Goal: Transaction & Acquisition: Purchase product/service

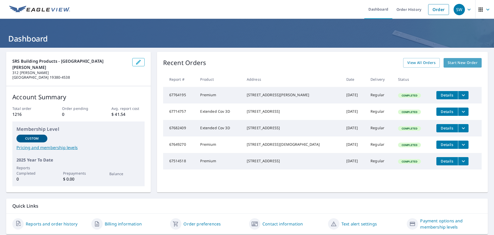
click at [458, 63] on span "Start New Order" at bounding box center [463, 62] width 30 height 6
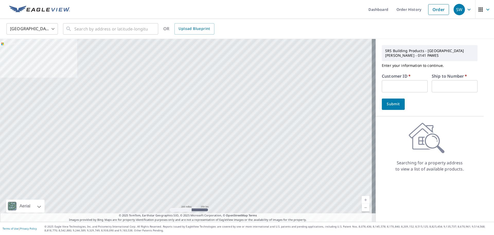
click at [383, 82] on input "text" at bounding box center [405, 86] width 46 height 12
type input "SCB10140"
click at [439, 83] on input "text" at bounding box center [455, 86] width 46 height 12
type input "1"
click at [393, 101] on span "Submit" at bounding box center [393, 104] width 15 height 6
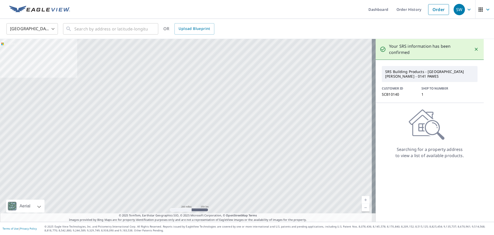
click at [428, 123] on icon at bounding box center [427, 124] width 36 height 31
click at [78, 30] on input "text" at bounding box center [110, 29] width 73 height 14
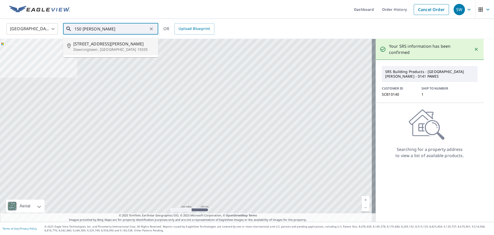
click at [97, 48] on p "Downingtown, [GEOGRAPHIC_DATA] 19335" at bounding box center [113, 49] width 81 height 5
type input "[STREET_ADDRESS][PERSON_NAME]"
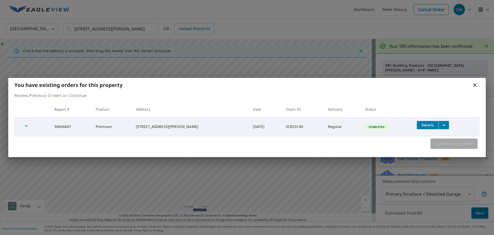
click at [449, 145] on span "Continue my order" at bounding box center [454, 143] width 39 height 7
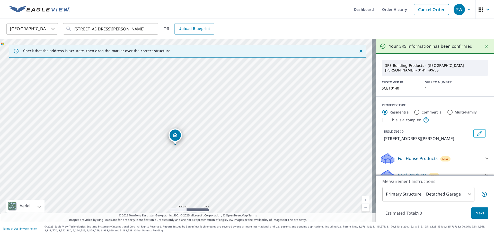
drag, startPoint x: 199, startPoint y: 117, endPoint x: 178, endPoint y: 161, distance: 48.7
click at [178, 161] on div "[STREET_ADDRESS][PERSON_NAME]" at bounding box center [188, 130] width 376 height 183
drag, startPoint x: 178, startPoint y: 136, endPoint x: 197, endPoint y: 108, distance: 34.5
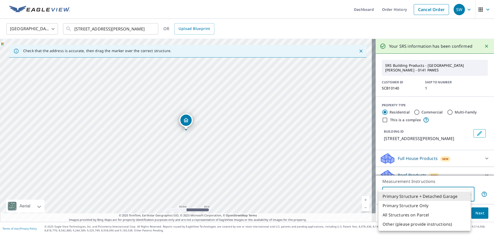
click at [468, 194] on body "SW SW Dashboard Order History Cancel Order SW [GEOGRAPHIC_DATA] [GEOGRAPHIC_DAT…" at bounding box center [247, 117] width 494 height 235
drag, startPoint x: 307, startPoint y: 149, endPoint x: 303, endPoint y: 115, distance: 34.4
click at [303, 115] on div at bounding box center [247, 117] width 494 height 235
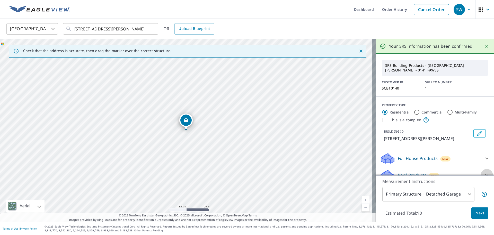
click at [484, 172] on icon at bounding box center [487, 175] width 6 height 6
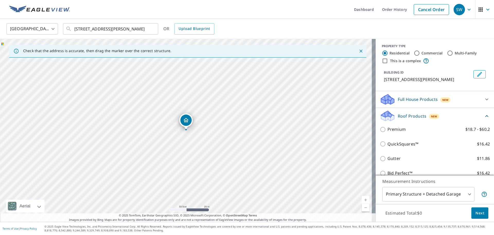
scroll to position [77, 0]
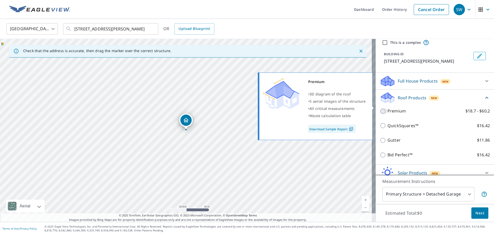
click at [380, 108] on input "Premium $18.7 - $60.2" at bounding box center [384, 111] width 8 height 6
checkbox input "true"
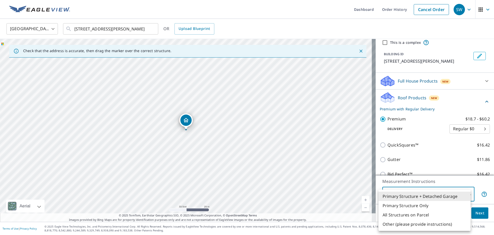
click at [465, 193] on body "SW SW Dashboard Order History Cancel Order SW [GEOGRAPHIC_DATA] [GEOGRAPHIC_DAT…" at bounding box center [247, 117] width 494 height 235
click at [409, 224] on li "Other (please provide instructions)" at bounding box center [425, 223] width 92 height 9
type input "5"
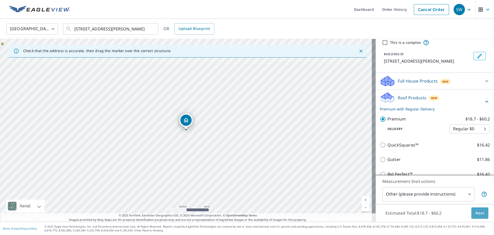
click at [480, 211] on span "Next" at bounding box center [480, 213] width 9 height 6
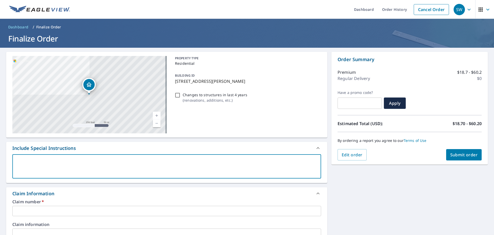
click at [30, 162] on textarea at bounding box center [167, 166] width 302 height 15
type textarea "N"
type textarea "x"
checkbox input "true"
type textarea "NE"
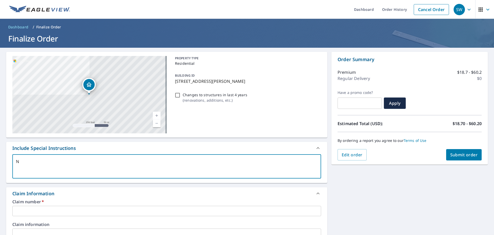
type textarea "x"
checkbox input "true"
type textarea "NEE"
type textarea "x"
checkbox input "true"
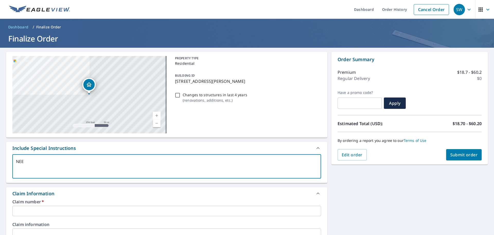
type textarea "NEED"
type textarea "x"
checkbox input "true"
type textarea "NEED"
type textarea "x"
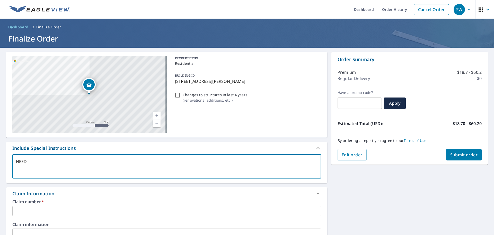
checkbox input "true"
type textarea "NEED R"
type textarea "x"
checkbox input "true"
type textarea "NEED RE"
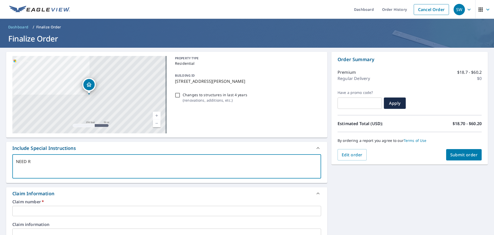
type textarea "x"
checkbox input "true"
type textarea "NEED REP"
type textarea "x"
checkbox input "true"
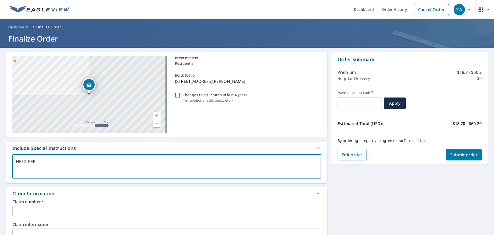
type textarea "NEED REPO"
type textarea "x"
checkbox input "true"
type textarea "NEED REPOR"
type textarea "x"
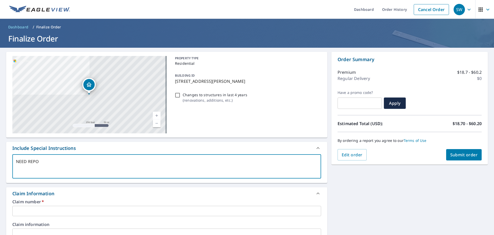
checkbox input "true"
type textarea "NEED REPORT"
type textarea "x"
checkbox input "true"
type textarea "NEED REPORT"
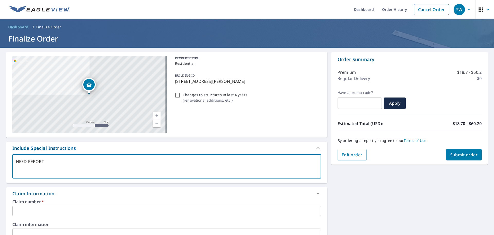
type textarea "x"
checkbox input "true"
type textarea "NEED REPORT F"
type textarea "x"
checkbox input "true"
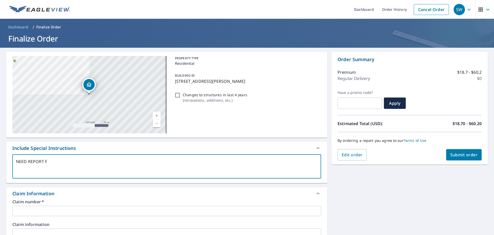
type textarea "NEED REPORT FO"
type textarea "x"
checkbox input "true"
type textarea "NEED REPORT FOR"
type textarea "x"
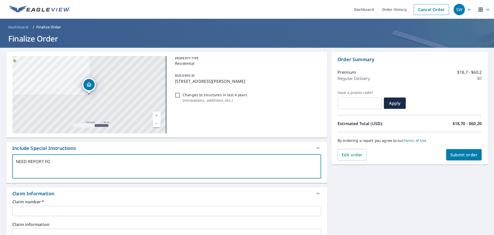
checkbox input "true"
type textarea "NEED REPORT FOR"
type textarea "x"
checkbox input "true"
type textarea "NEED REPORT FOR S"
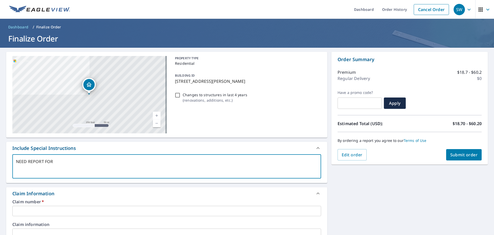
type textarea "x"
checkbox input "true"
type textarea "NEED REPORT FOR ST"
type textarea "x"
checkbox input "true"
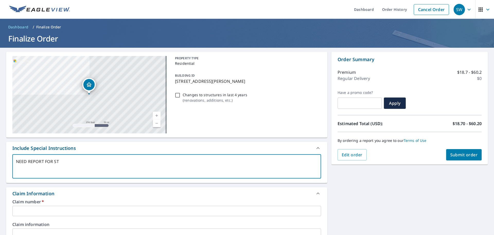
type textarea "NEED REPORT FOR STR"
type textarea "x"
checkbox input "true"
type textarea "NEED REPORT FOR STRU"
type textarea "x"
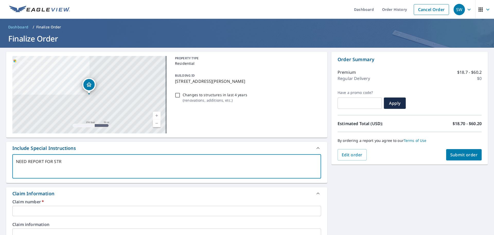
checkbox input "true"
type textarea "NEED REPORT FOR STRUC"
type textarea "x"
checkbox input "true"
type textarea "NEED REPORT FOR STRUCT"
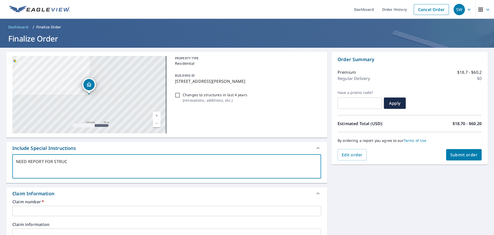
type textarea "x"
checkbox input "true"
type textarea "NEED REPORT FOR STRUCTU"
type textarea "x"
checkbox input "true"
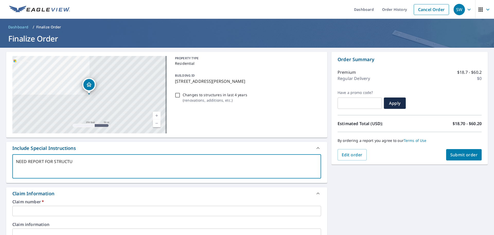
type textarea "NEED REPORT FOR STRUCTUR"
type textarea "x"
checkbox input "true"
type textarea "NEED REPORT FOR STRUCTURE"
type textarea "x"
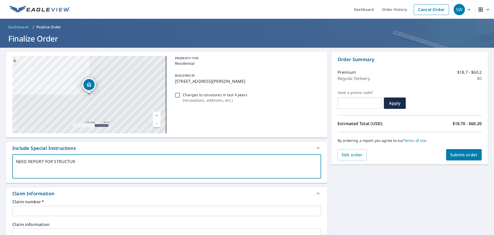
checkbox input "true"
type textarea "NEED REPORT FOR STRUCTURE"
type textarea "x"
checkbox input "true"
type textarea "NEED REPORT FOR STRUCTURE W"
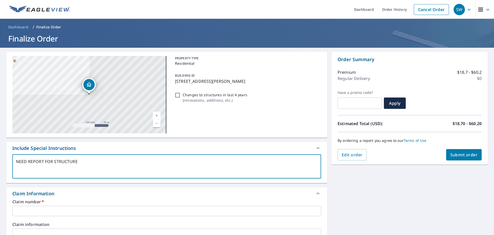
type textarea "x"
checkbox input "true"
type textarea "NEED REPORT FOR STRUCTURE WH"
type textarea "x"
checkbox input "true"
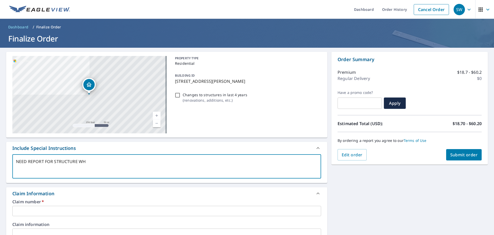
type textarea "NEED REPORT FOR STRUCTURE WHI"
type textarea "x"
checkbox input "true"
type textarea "NEED REPORT FOR STRUCTURE WHIC"
type textarea "x"
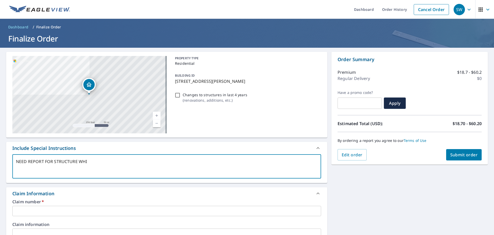
checkbox input "true"
type textarea "NEED REPORT FOR STRUCTURE WHICH"
type textarea "x"
checkbox input "true"
type textarea "NEED REPORT FOR STRUCTURE WHICH"
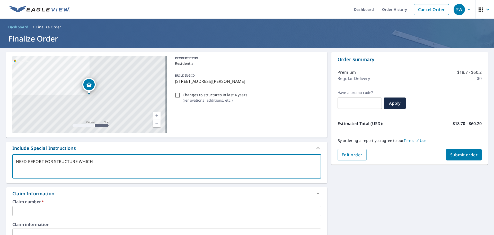
type textarea "x"
checkbox input "true"
type textarea "NEED REPORT FOR STRUCTURE WHICH I"
type textarea "x"
checkbox input "true"
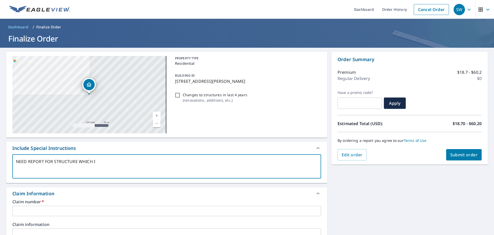
type textarea "NEED REPORT FOR STRUCTURE WHICH IS"
type textarea "x"
checkbox input "true"
type textarea "NEED REPORT FOR STRUCTURE WHICH IS"
type textarea "x"
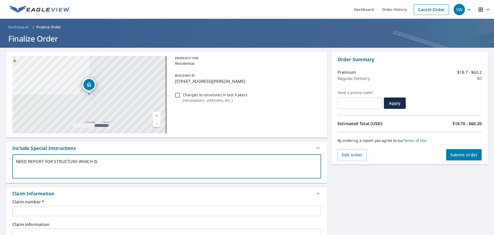
checkbox input "true"
type textarea "NEED REPORT FOR STRUCTURE WHICH IS P"
type textarea "x"
checkbox input "true"
type textarea "NEED REPORT FOR STRUCTURE WHICH IS PI"
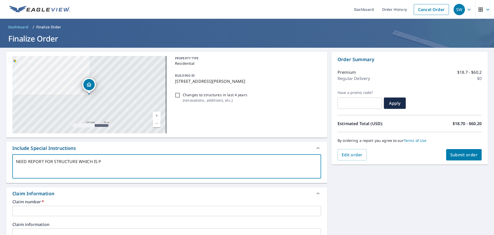
type textarea "x"
checkbox input "true"
type textarea "NEED REPORT FOR STRUCTURE WHICH IS PIN"
type textarea "x"
checkbox input "true"
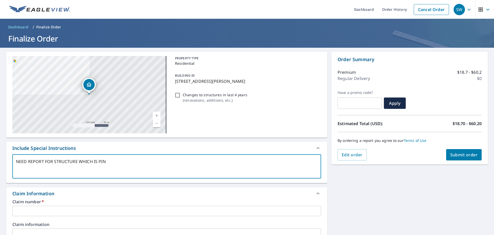
type textarea "NEED REPORT FOR STRUCTURE WHICH IS PINN"
type textarea "x"
checkbox input "true"
type textarea "NEED REPORT FOR STRUCTURE WHICH IS PINNE"
type textarea "x"
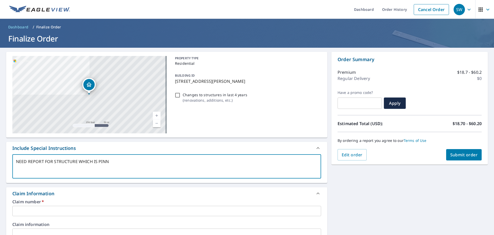
checkbox input "true"
type textarea "NEED REPORT FOR STRUCTURE WHICH IS PINNED"
type textarea "x"
checkbox input "true"
type textarea "NEED REPORT FOR STRUCTURE WHICH IS PINNED"
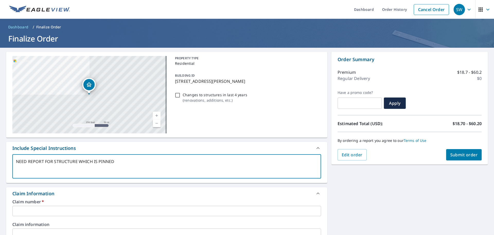
type textarea "x"
checkbox input "true"
type textarea "NEED REPORT FOR STRUCTURE WHICH IS PINNED O"
type textarea "x"
checkbox input "true"
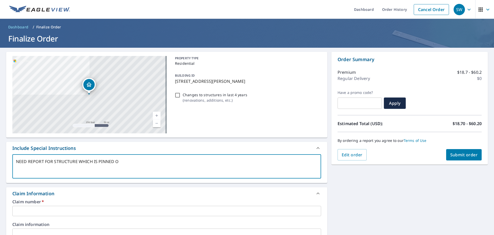
type textarea "NEED REPORT FOR STRUCTURE WHICH IS PINNED ON"
type textarea "x"
checkbox input "true"
type textarea "NEED REPORT FOR STRUCTURE WHICH IS PINNED ONL"
type textarea "x"
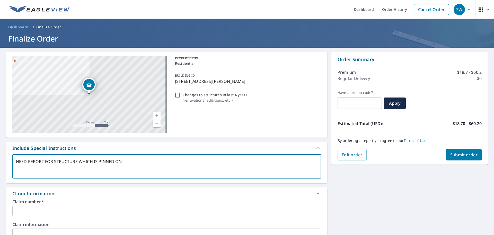
checkbox input "true"
type textarea "NEED REPORT FOR STRUCTURE WHICH IS PINNED ONLY"
type textarea "x"
checkbox input "true"
click at [53, 161] on textarea "NEED REPORT FOR STRUCTURE WHICH IS PINNED ONLY" at bounding box center [167, 166] width 302 height 15
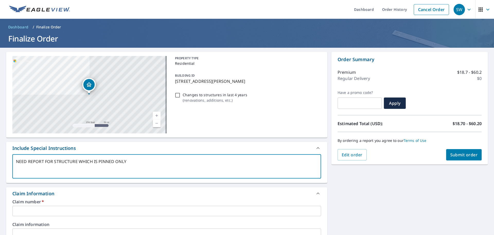
type textarea "NEED REPORT FOR STRUCTURE WHICH IS PINNED ONLY"
type textarea "x"
checkbox input "true"
type textarea "NEED REPORT FOR T STRUCTURE WHICH IS PINNED ONLY"
type textarea "x"
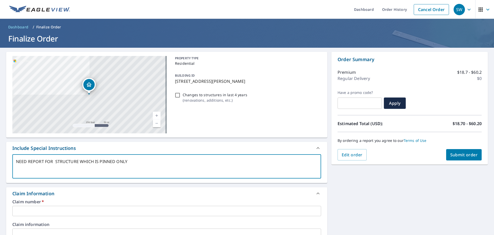
checkbox input "true"
type textarea "NEED REPORT FOR TH STRUCTURE WHICH IS PINNED ONLY"
type textarea "x"
checkbox input "true"
type textarea "NEED REPORT FOR THE STRUCTURE WHICH IS PINNED ONLY"
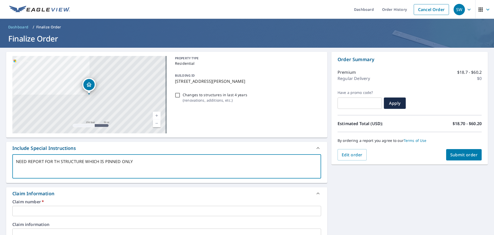
type textarea "x"
checkbox input "true"
type textarea "NEED REPORT FOR THE STRUCTURE WHICH IS PINNED ONLY"
type textarea "x"
checkbox input "true"
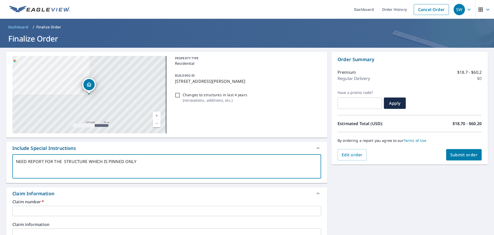
type textarea "NEED REPORT FOR THE S STRUCTURE WHICH IS PINNED ONLY"
type textarea "x"
checkbox input "true"
type textarea "NEED REPORT FOR THE SE STRUCTURE WHICH IS PINNED ONLY"
type textarea "x"
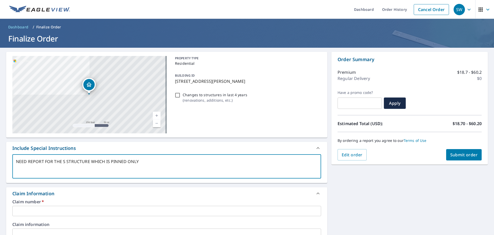
checkbox input "true"
type textarea "NEED REPORT FOR THE SEC STRUCTURE WHICH IS PINNED ONLY"
type textarea "x"
checkbox input "true"
type textarea "NEED REPORT FOR THE SECO STRUCTURE WHICH IS PINNED ONLY"
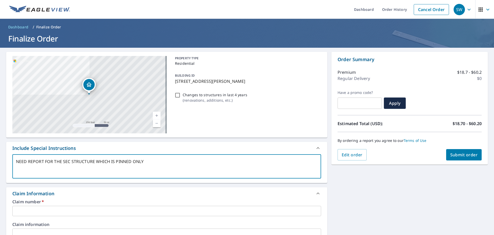
type textarea "x"
checkbox input "true"
type textarea "NEED REPORT FOR THE SECON STRUCTURE WHICH IS PINNED ONLY"
type textarea "x"
checkbox input "true"
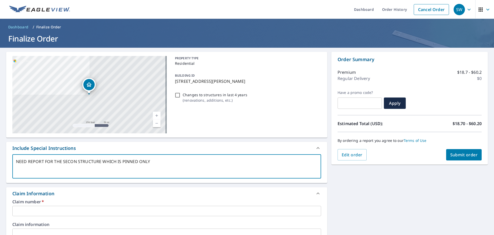
type textarea "NEED REPORT FOR THE SECOND STRUCTURE WHICH IS PINNED ONLY"
type textarea "x"
checkbox input "true"
type textarea "NEED REPORT FOR THE SECONDA STRUCTURE WHICH IS PINNED ONLY"
type textarea "x"
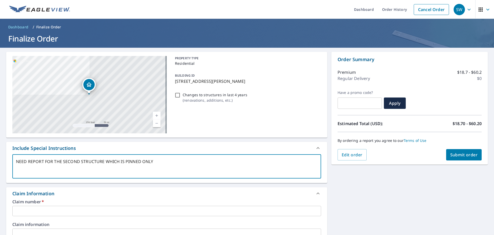
checkbox input "true"
type textarea "NEED REPORT FOR THE SECONDAR STRUCTURE WHICH IS PINNED ONLY"
type textarea "x"
checkbox input "true"
type textarea "NEED REPORT FOR THE SECONDARY STRUCTURE WHICH IS PINNED ONLY"
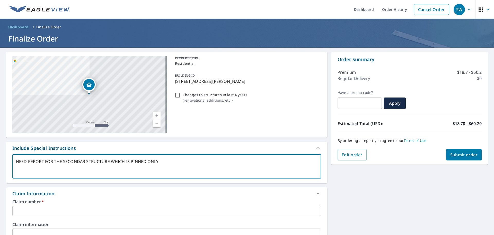
type textarea "x"
checkbox input "true"
drag, startPoint x: 167, startPoint y: 161, endPoint x: 174, endPoint y: 161, distance: 7.2
click at [167, 161] on textarea "NEED REPORT FOR THE SECONDARY STRUCTURE WHICH IS PINNED ONLY" at bounding box center [167, 166] width 302 height 15
type textarea "NEED REPORT FOR THE SECONDARY STRUCTURE WHICH IS PINNED ONL"
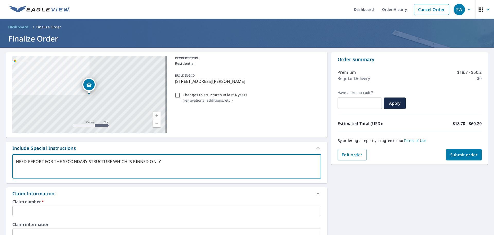
type textarea "x"
checkbox input "true"
type textarea "NEED REPORT FOR THE SECONDARY STRUCTURE WHICH IS PINNED ON"
type textarea "x"
checkbox input "true"
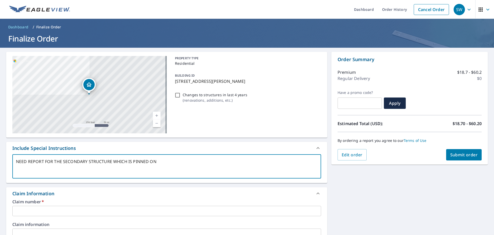
type textarea "NEED REPORT FOR THE SECONDARY STRUCTURE WHICH IS PINNED O"
type textarea "x"
checkbox input "true"
type textarea "NEED REPORT FOR THE SECONDARY STRUCTURE WHICH IS PINNED"
type textarea "x"
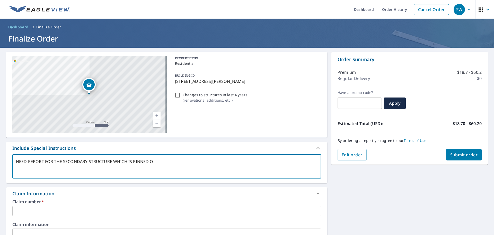
checkbox input "true"
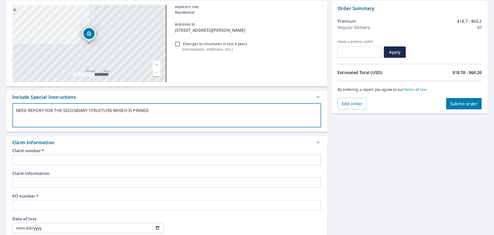
scroll to position [77, 0]
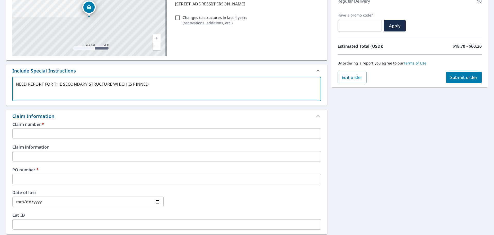
type textarea "NEED REPORT FOR THE SECONDARY STRUCTURE WHICH IS PINNED"
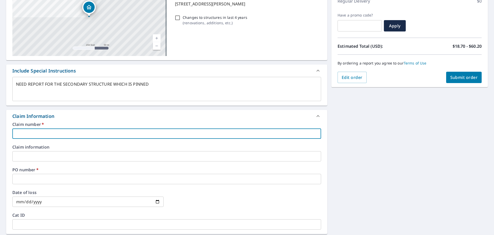
click at [18, 134] on input "text" at bounding box center [166, 133] width 309 height 10
type textarea "x"
type input "S"
click at [17, 178] on input "text" at bounding box center [166, 179] width 309 height 10
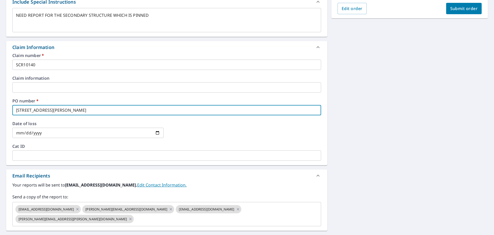
scroll to position [154, 0]
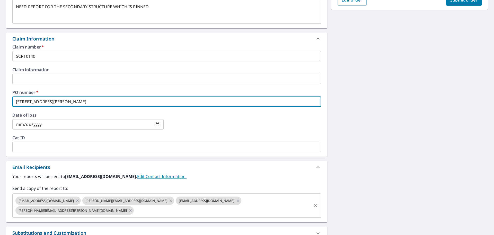
click at [169, 199] on icon at bounding box center [171, 200] width 4 height 6
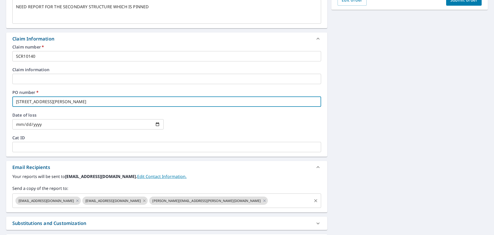
click at [142, 199] on icon at bounding box center [144, 200] width 4 height 6
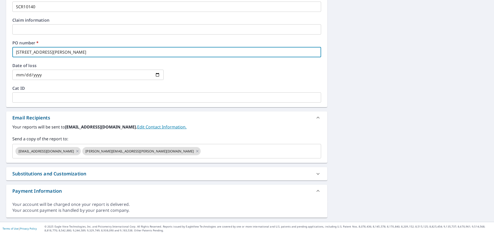
scroll to position [24, 0]
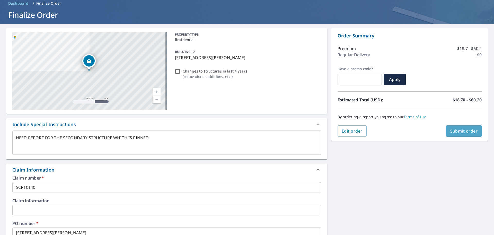
click at [461, 131] on span "Submit order" at bounding box center [465, 131] width 28 height 6
